Goal: Task Accomplishment & Management: Manage account settings

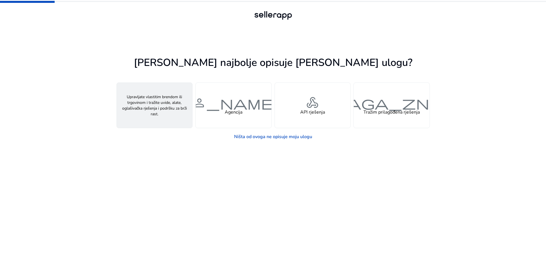
click at [154, 108] on font "osoba" at bounding box center [154, 102] width 27 height 17
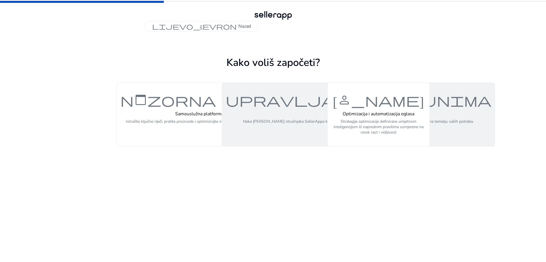
drag, startPoint x: 376, startPoint y: 117, endPoint x: 287, endPoint y: 123, distance: 89.1
click at [287, 123] on div "nadzorna ploča Samouslužna platforma (DIY) Istražite ključne riječi, pratite pr…" at bounding box center [273, 107] width 313 height 77
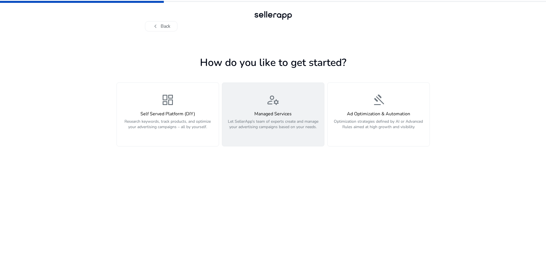
click at [274, 115] on h4 "Managed Services" at bounding box center [273, 113] width 95 height 5
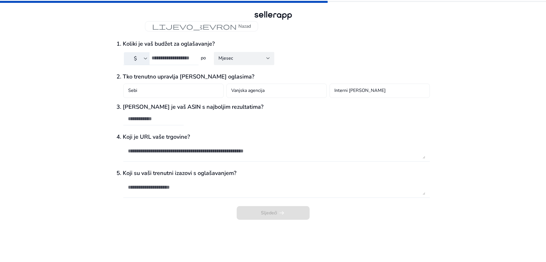
click at [460, 57] on div "lijevo_ševron Nazad 1. Koliki je vaš budžet za oglašavanje? $ po Mjesec 2. Tko …" at bounding box center [273, 131] width 546 height 262
click at [166, 59] on input "number" at bounding box center [173, 58] width 42 height 6
click at [265, 59] on div "Mjesec" at bounding box center [242, 58] width 48 height 6
click at [267, 59] on div at bounding box center [273, 131] width 546 height 262
click at [166, 58] on input "number" at bounding box center [173, 58] width 42 height 6
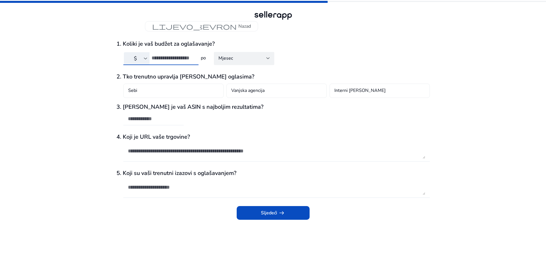
type input "***"
click at [226, 78] on h3 "2. Tko trenutno upravlja vašim oglasima?" at bounding box center [273, 76] width 313 height 7
click at [140, 90] on div "Sebi" at bounding box center [173, 90] width 100 height 14
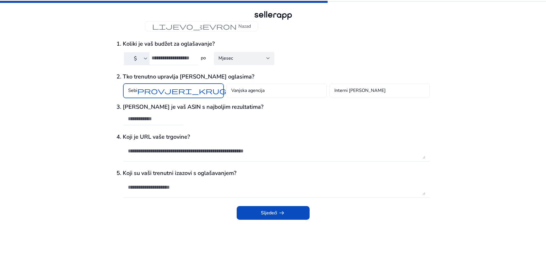
click at [236, 126] on div "3. Koji je vaš ASIN s najboljim rezultatima?" at bounding box center [273, 117] width 313 height 28
click at [153, 189] on textarea at bounding box center [276, 186] width 297 height 15
click at [270, 210] on font "Sljedeći" at bounding box center [269, 212] width 16 height 6
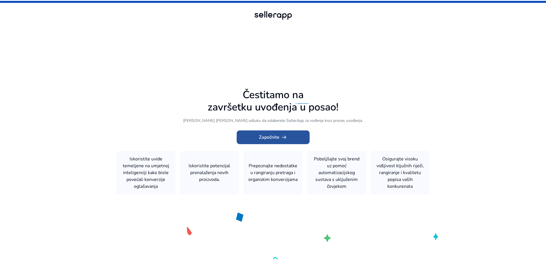
click at [269, 138] on font "Započnite" at bounding box center [269, 137] width 21 height 6
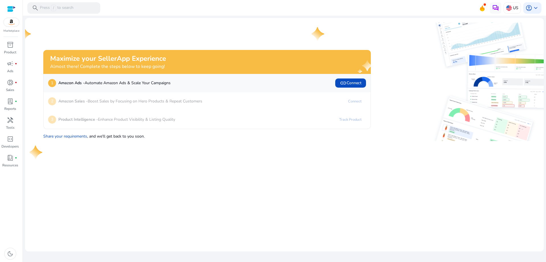
click at [384, 158] on mat-card "Maximize your SellerApp Experience Almost there! Complete the steps below to ke…" at bounding box center [284, 134] width 519 height 233
click at [424, 99] on img at bounding box center [457, 116] width 164 height 47
click at [409, 135] on img at bounding box center [457, 116] width 164 height 47
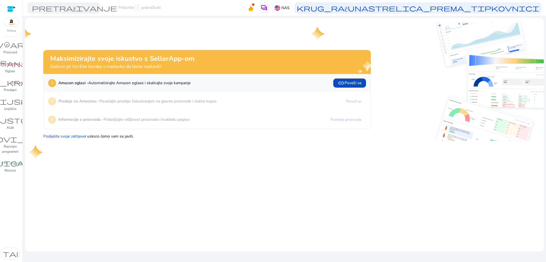
click at [83, 111] on div "3 Informacije o proizvodu - Poboljšajte vidljivost proizvoda i kvalitetu popisa…" at bounding box center [207, 119] width 327 height 18
click at [78, 108] on div "2 Prodaja na Amazonu - Povećajte prodaju fokusiranjem na glavne proizvode i sta…" at bounding box center [207, 101] width 327 height 18
click at [83, 101] on font "Prodaja na Amazonu -" at bounding box center [78, 100] width 41 height 5
click at [95, 99] on font "Prodaja na Amazonu -" at bounding box center [78, 100] width 41 height 5
click at [95, 122] on font "Informacije o proizvodu -" at bounding box center [80, 119] width 45 height 5
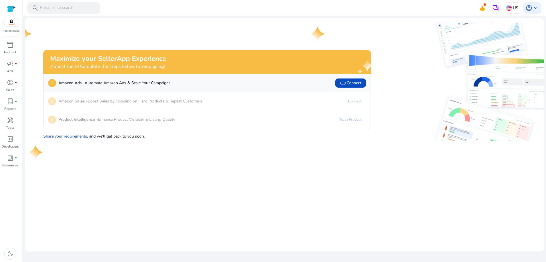
click at [409, 73] on img at bounding box center [480, 81] width 164 height 59
click at [509, 10] on img at bounding box center [509, 8] width 6 height 6
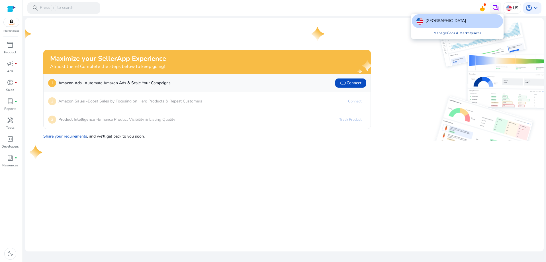
click at [455, 29] on link "Manage Geos & Marketplaces" at bounding box center [457, 33] width 57 height 10
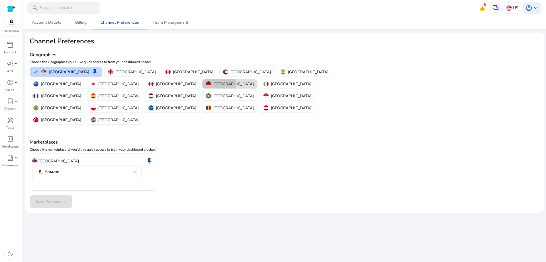
click at [254, 81] on p "Germany" at bounding box center [233, 84] width 40 height 6
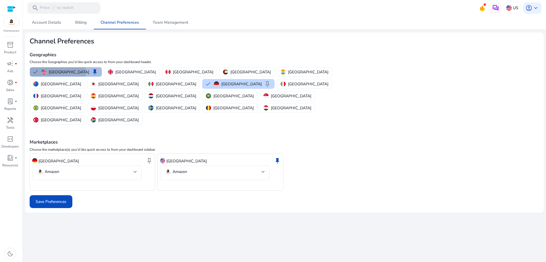
click at [34, 73] on button "United States keep" at bounding box center [66, 71] width 72 height 9
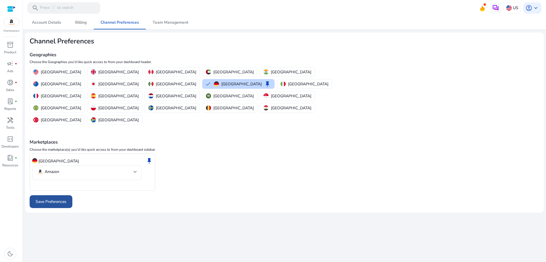
click at [47, 198] on span "Save Preferences" at bounding box center [51, 201] width 31 height 6
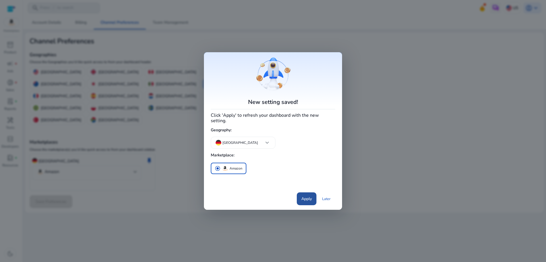
click at [302, 196] on span "Apply" at bounding box center [306, 198] width 11 height 6
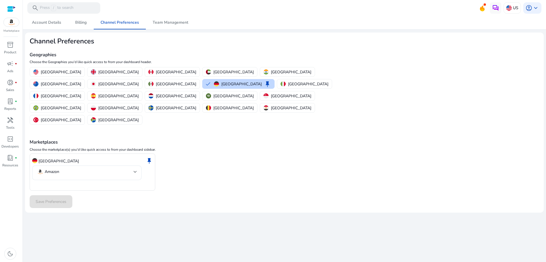
click at [325, 153] on div "Germany keep Amazon" at bounding box center [285, 171] width 510 height 37
click at [135, 170] on div at bounding box center [135, 171] width 3 height 2
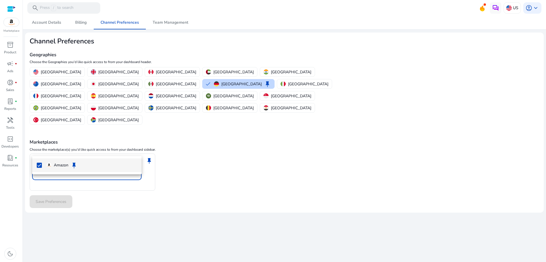
click at [135, 146] on div at bounding box center [273, 131] width 546 height 262
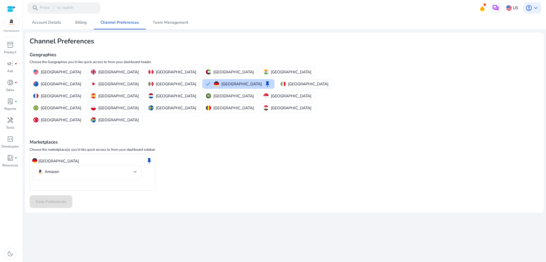
click at [97, 195] on div "Save Preferences" at bounding box center [285, 201] width 510 height 13
click at [259, 160] on div "Germany keep Amazon" at bounding box center [285, 171] width 510 height 37
click at [55, 169] on p "Amazon" at bounding box center [52, 171] width 15 height 5
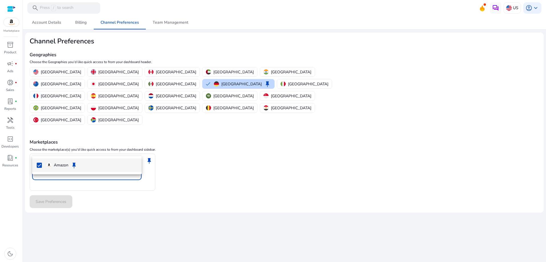
click at [55, 146] on div at bounding box center [273, 131] width 546 height 262
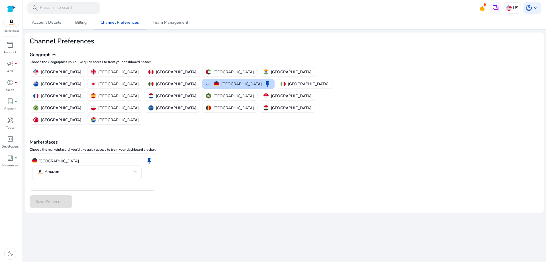
click at [53, 158] on p "Germany" at bounding box center [58, 161] width 40 height 6
click at [48, 195] on div "Save Preferences" at bounding box center [285, 201] width 510 height 13
click at [47, 23] on span "Account Details" at bounding box center [46, 23] width 29 height 4
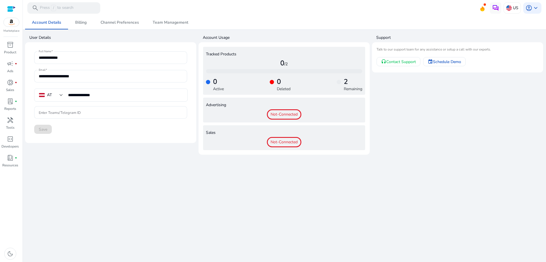
click at [285, 144] on span "Not-Connected" at bounding box center [284, 142] width 34 height 10
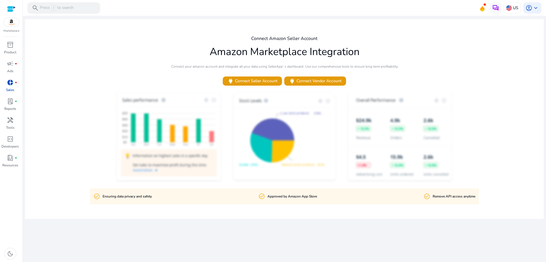
click at [467, 66] on div "Connect Amazon Seller Account Amazon Marketplace Integration Connect your amazo…" at bounding box center [284, 118] width 519 height 199
click at [476, 59] on div "Connect Amazon Seller Account Amazon Marketplace Integration Connect your amazo…" at bounding box center [284, 118] width 519 height 199
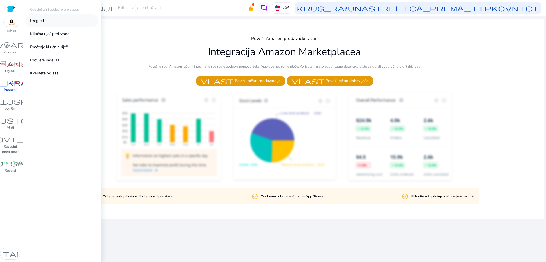
click at [36, 19] on font "Pregled" at bounding box center [37, 20] width 14 height 5
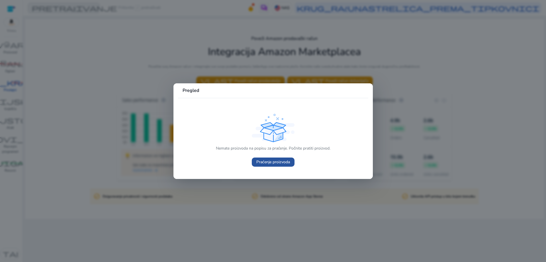
click at [273, 160] on font "Praćenje proizvoda" at bounding box center [273, 161] width 34 height 5
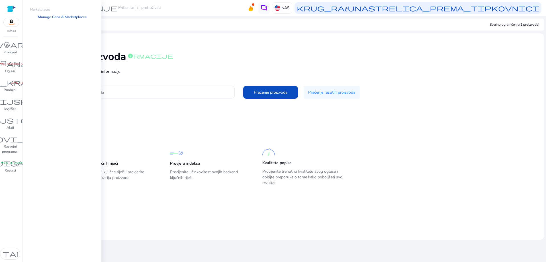
click at [9, 23] on img at bounding box center [11, 22] width 15 height 9
click at [46, 18] on font "Upravljanje geografskim područjima i tržištima" at bounding box center [60, 20] width 61 height 11
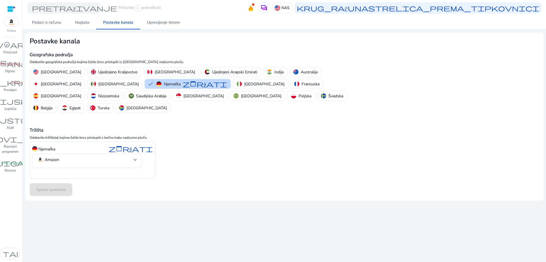
click at [217, 141] on div "Njemačka zadržati Amazon" at bounding box center [285, 159] width 510 height 37
click at [164, 82] on font "Njemačka" at bounding box center [172, 83] width 17 height 5
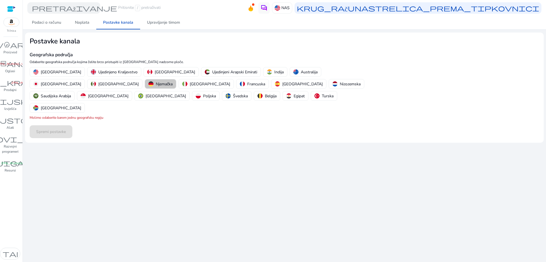
click at [156, 83] on font "Njemačka" at bounding box center [164, 83] width 17 height 5
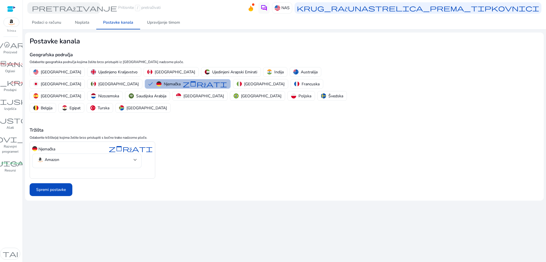
click at [51, 187] on font "Spremi postavke" at bounding box center [51, 189] width 30 height 5
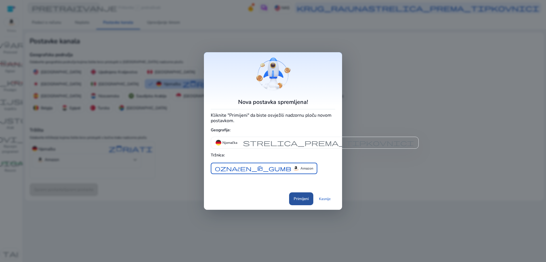
click at [303, 201] on font "Primijeni" at bounding box center [301, 198] width 15 height 5
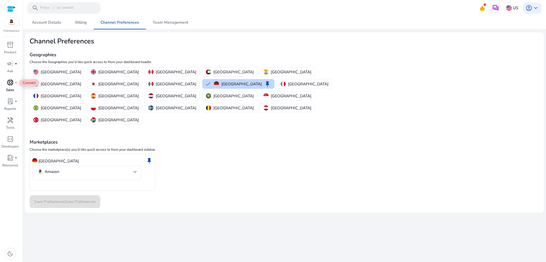
click at [10, 85] on span "donut_small" at bounding box center [10, 82] width 7 height 7
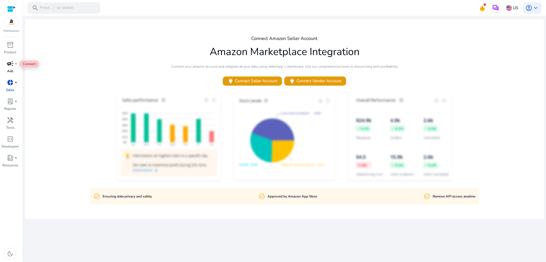
click at [10, 66] on span "campaign" at bounding box center [10, 63] width 7 height 7
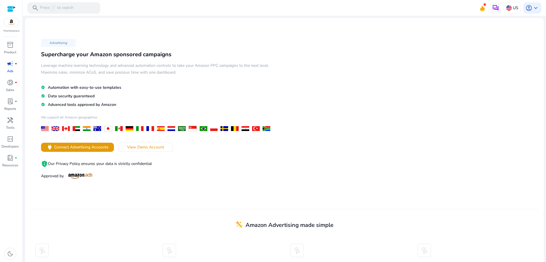
click at [8, 8] on div at bounding box center [11, 9] width 9 height 7
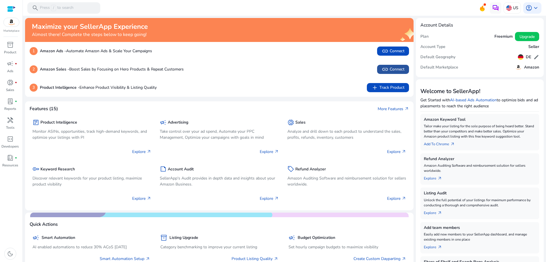
click at [397, 64] on span at bounding box center [393, 69] width 32 height 14
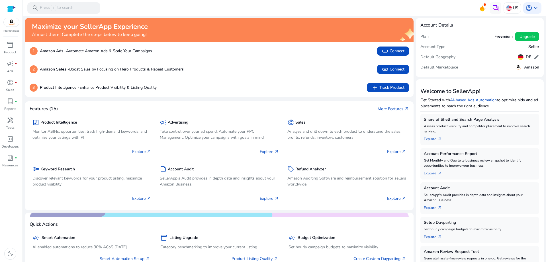
click at [8, 9] on div at bounding box center [11, 9] width 9 height 7
click at [474, 27] on div "Account Details" at bounding box center [479, 25] width 119 height 5
click at [432, 7] on mat-toolbar "search Press / to search US account_circle keyboard_arrow_down" at bounding box center [284, 8] width 523 height 16
click at [529, 7] on span "account_circle" at bounding box center [529, 8] width 7 height 7
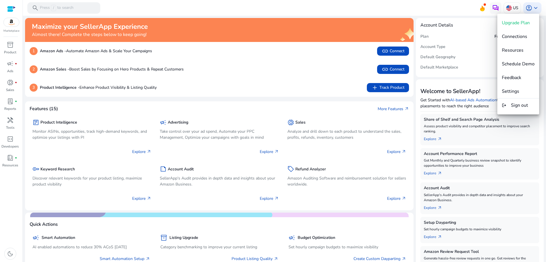
click at [438, 7] on div at bounding box center [273, 131] width 546 height 262
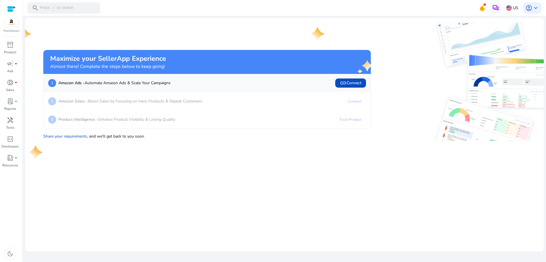
click at [406, 83] on img at bounding box center [480, 81] width 164 height 59
drag, startPoint x: 527, startPoint y: 0, endPoint x: 255, endPoint y: 21, distance: 272.8
click at [255, 21] on mat-card "Maximize your SellerApp Experience Almost there! Complete the steps below to ke…" at bounding box center [284, 134] width 519 height 233
